Goal: Find specific page/section: Find specific page/section

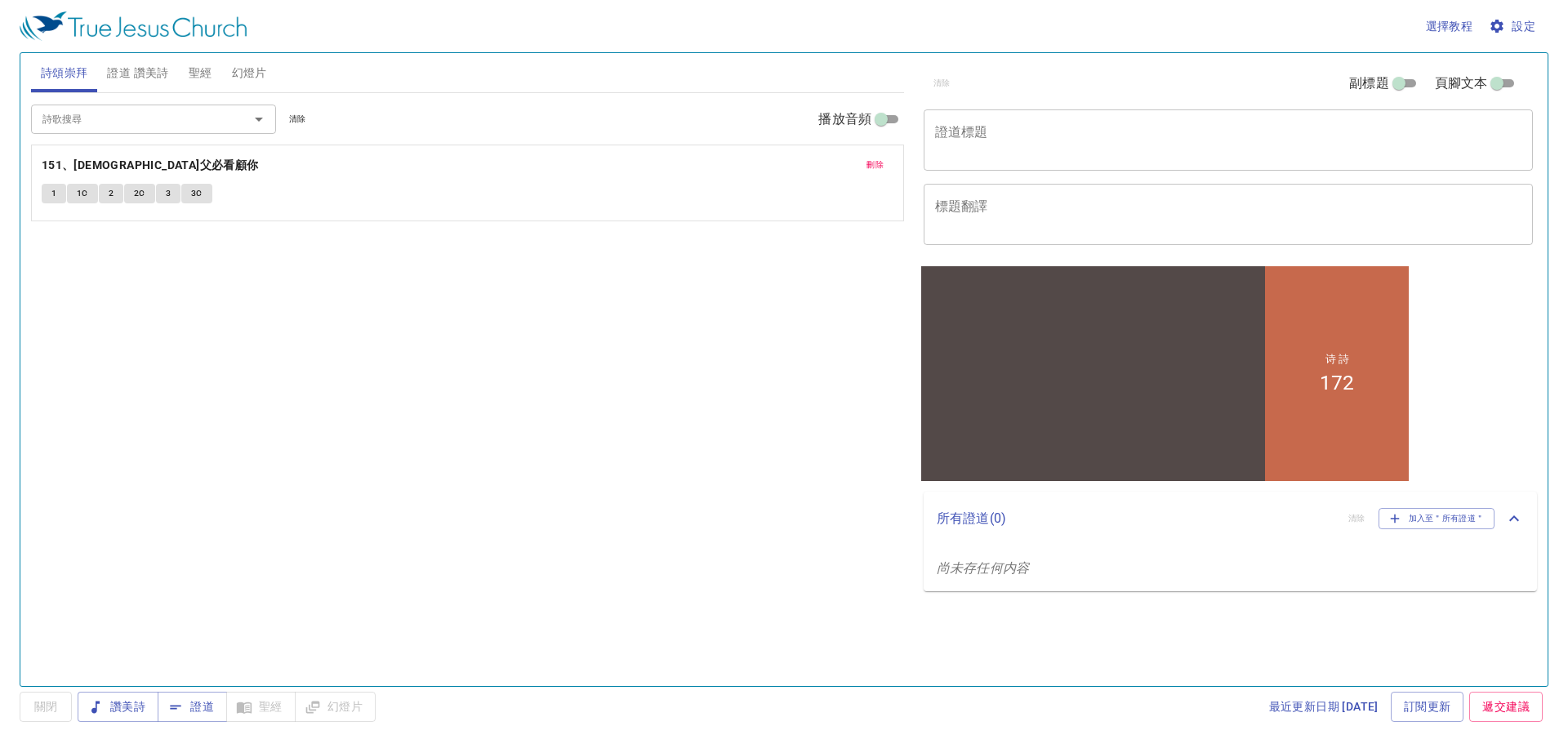
click at [54, 193] on span "1" at bounding box center [53, 193] width 5 height 14
click at [464, 385] on div "詩歌搜尋 詩歌搜尋 清除 播放音頻 刪除 151、天父必看顧你 1 1C 2 2C 3 3C" at bounding box center [467, 382] width 873 height 579
click at [462, 385] on div "詩歌搜尋 詩歌搜尋 清除 播放音頻 刪除 151、天父必看顧你 1 1C 2 2C 3 3C" at bounding box center [467, 382] width 873 height 579
click at [44, 193] on button "1" at bounding box center [53, 194] width 24 height 20
